Goal: Information Seeking & Learning: Understand process/instructions

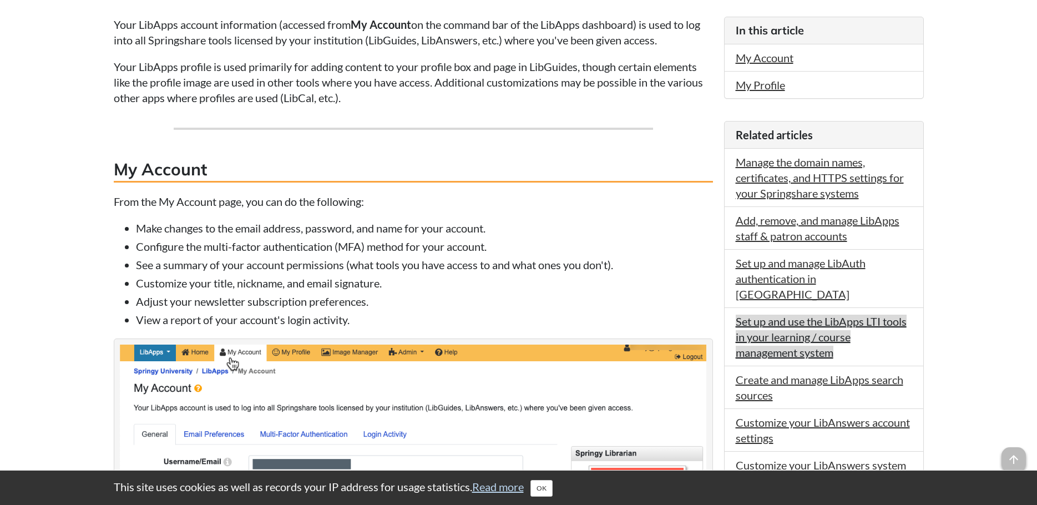
scroll to position [333, 0]
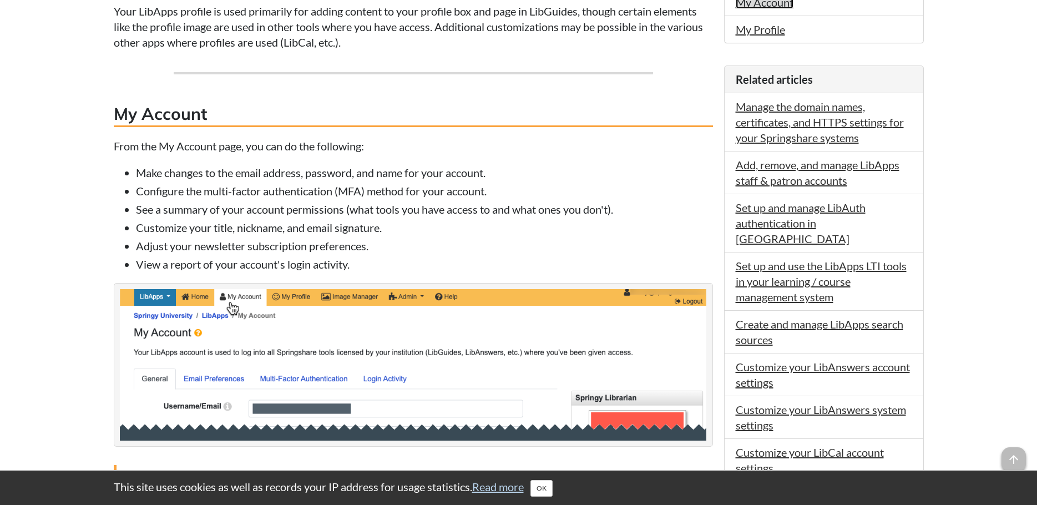
click at [790, 4] on link "My Account" at bounding box center [765, 2] width 58 height 13
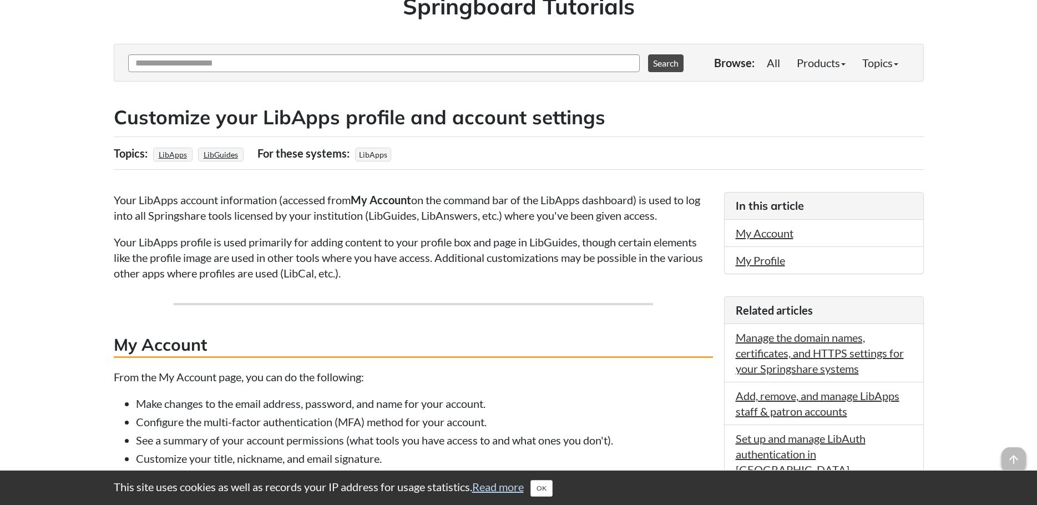
scroll to position [47, 0]
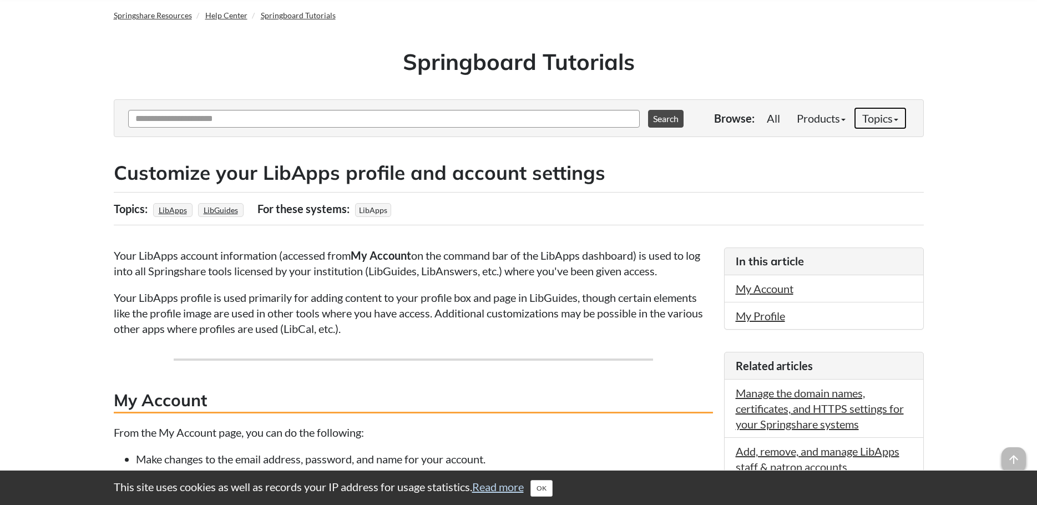
click at [879, 118] on link "Topics" at bounding box center [880, 118] width 53 height 22
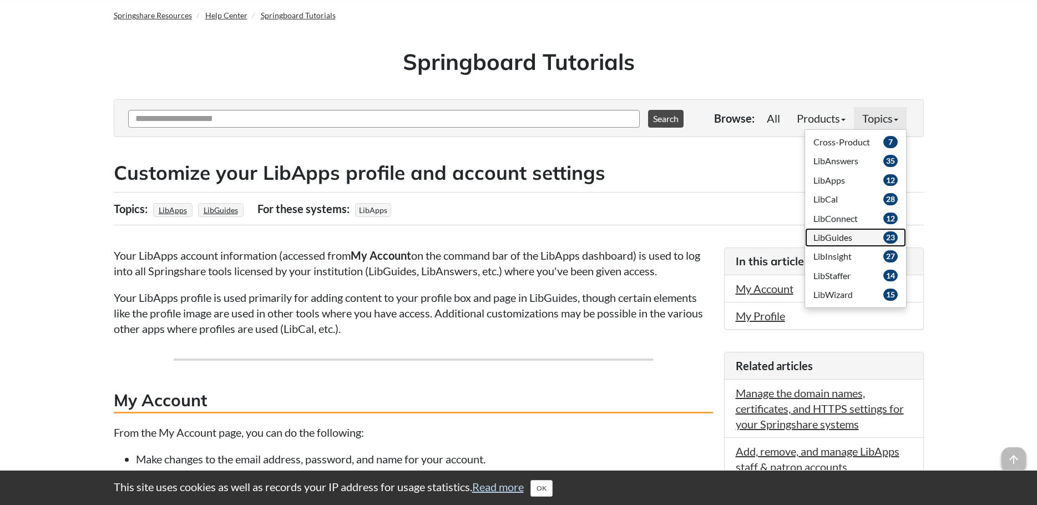
click at [851, 233] on span "LibGuides" at bounding box center [833, 237] width 39 height 11
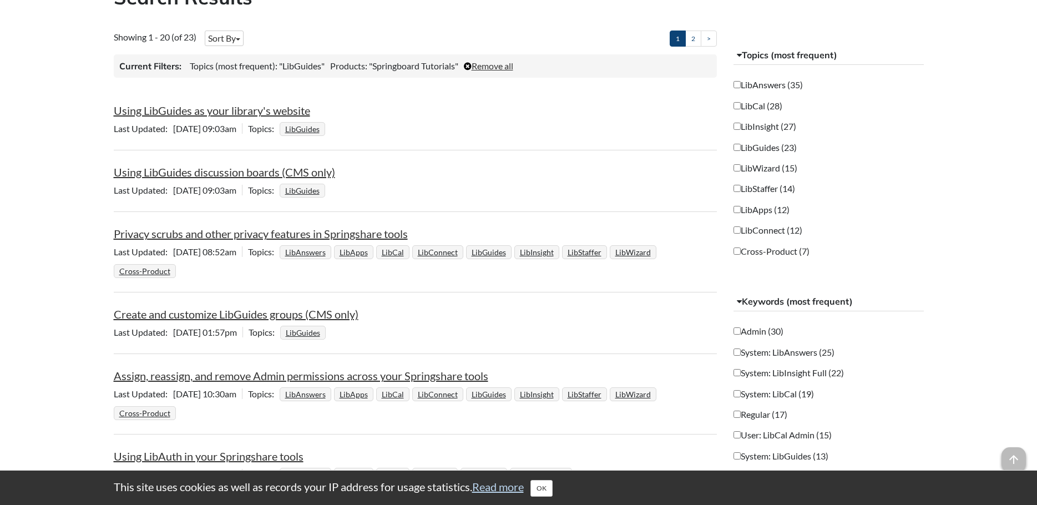
scroll to position [277, 0]
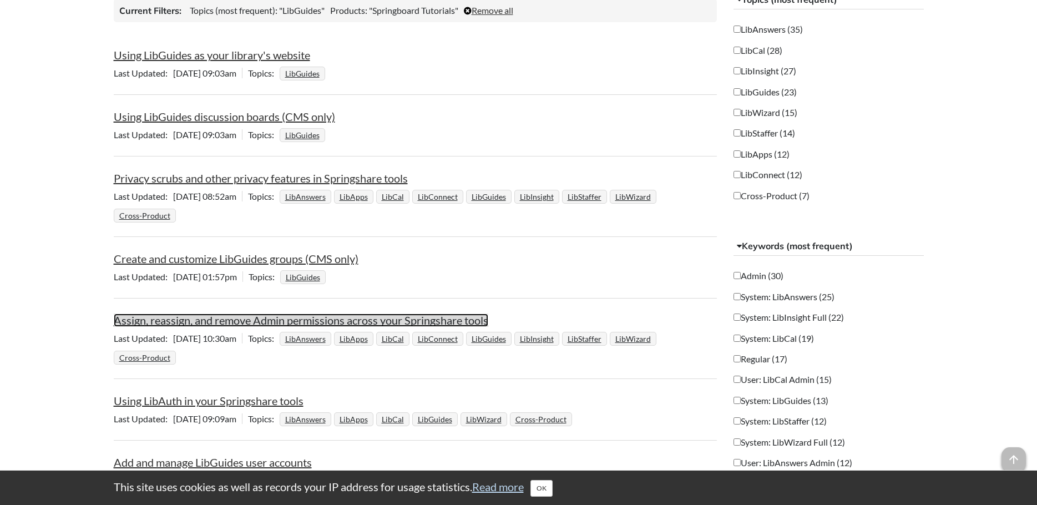
click at [325, 321] on link "Assign, reassign, and remove Admin permissions across your Springshare tools" at bounding box center [301, 320] width 375 height 13
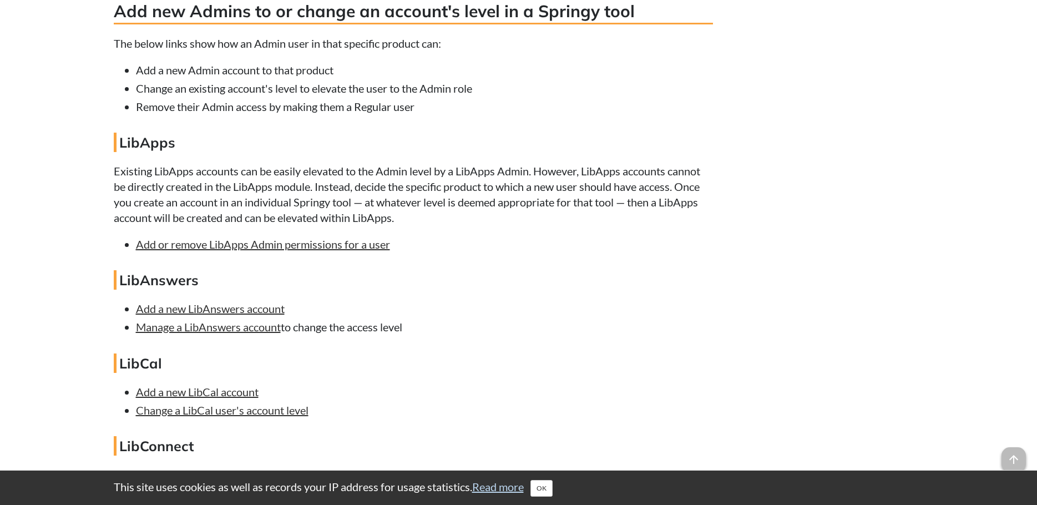
scroll to position [1609, 0]
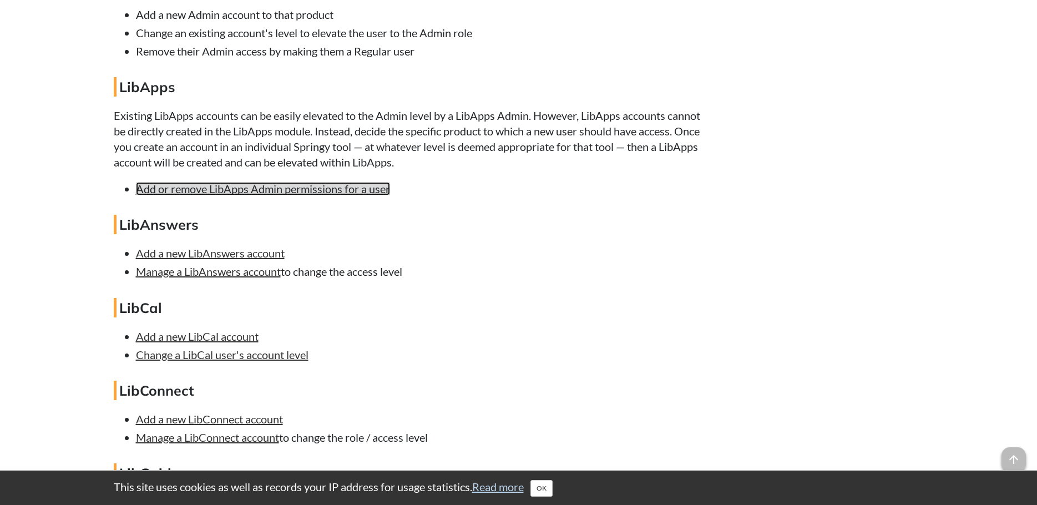
click at [315, 195] on link "Add or remove LibApps Admin permissions for a user" at bounding box center [263, 188] width 254 height 13
